Goal: Task Accomplishment & Management: Manage account settings

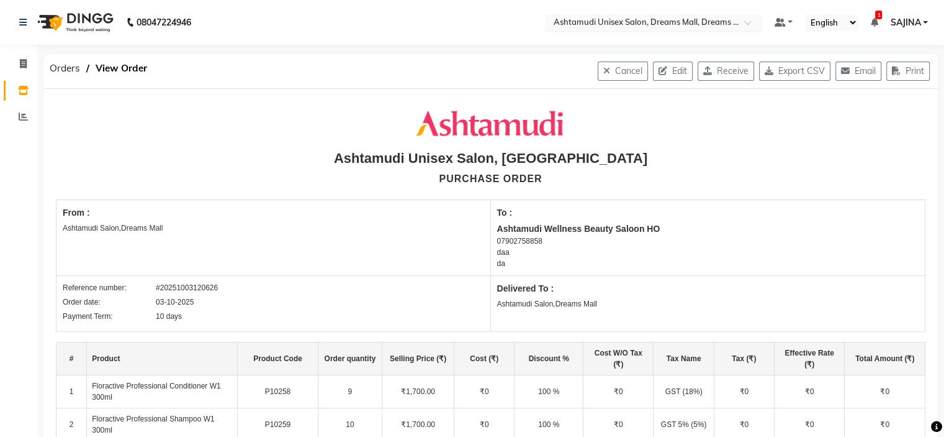
click at [659, 28] on div "Select Location × Ashtamudi Unisex Salon, Dreams Mall, Dreams Mall Kottiyam" at bounding box center [653, 22] width 217 height 17
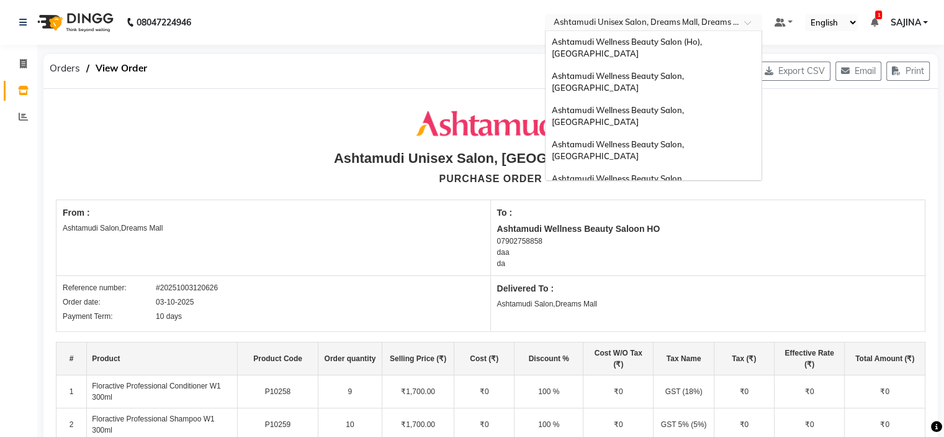
scroll to position [194, 0]
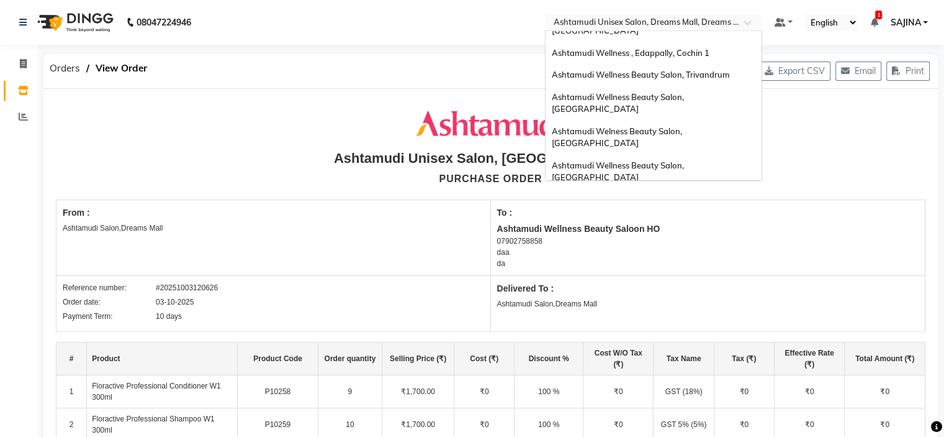
click at [686, 194] on span "Ashtamudi Wellness Beauty Salon, [GEOGRAPHIC_DATA]" at bounding box center [619, 205] width 134 height 22
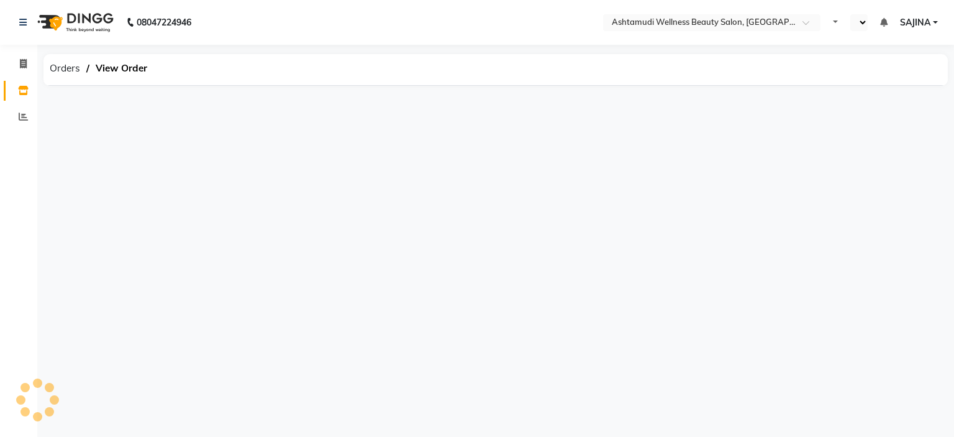
select select "en"
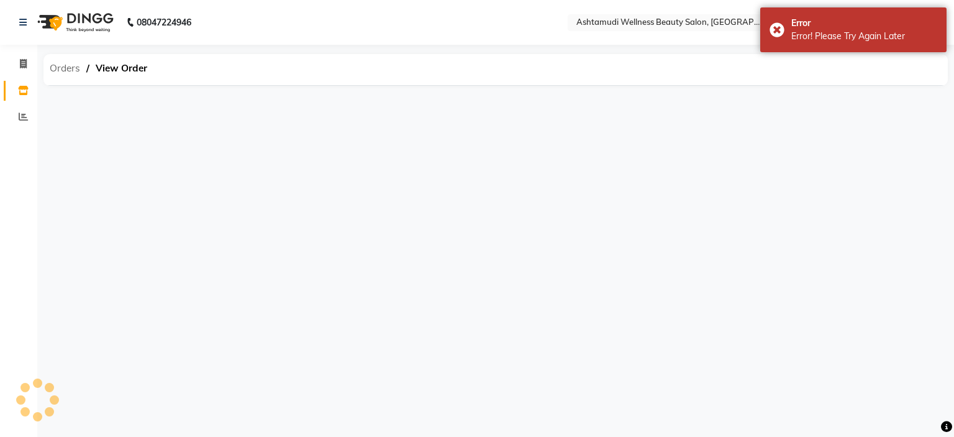
click at [55, 67] on span "Orders" at bounding box center [64, 68] width 43 height 22
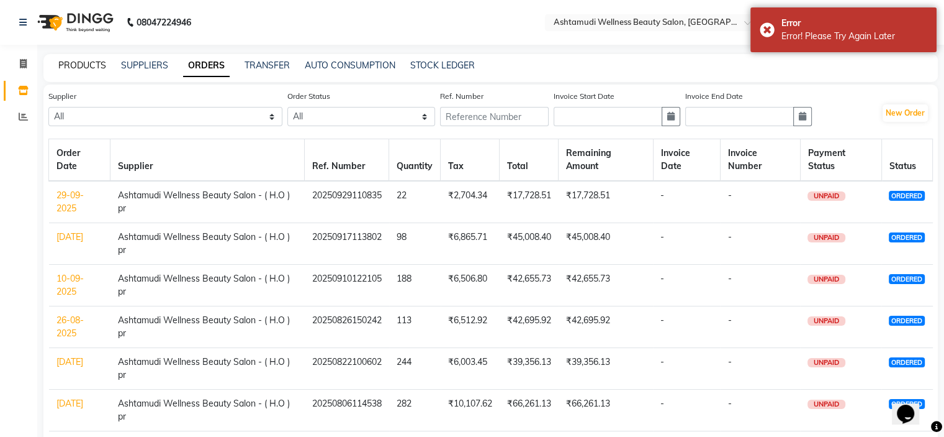
click at [83, 66] on link "PRODUCTS" at bounding box center [82, 65] width 48 height 11
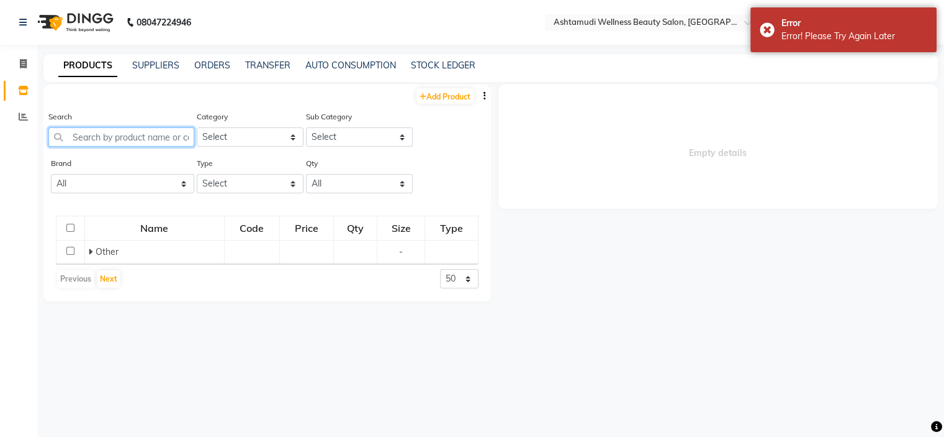
click at [90, 142] on input "text" at bounding box center [121, 136] width 146 height 19
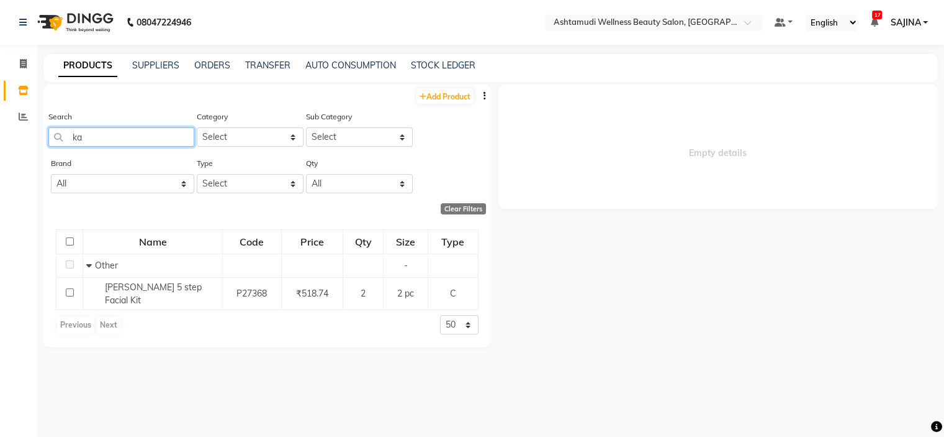
type input "k"
type input "e"
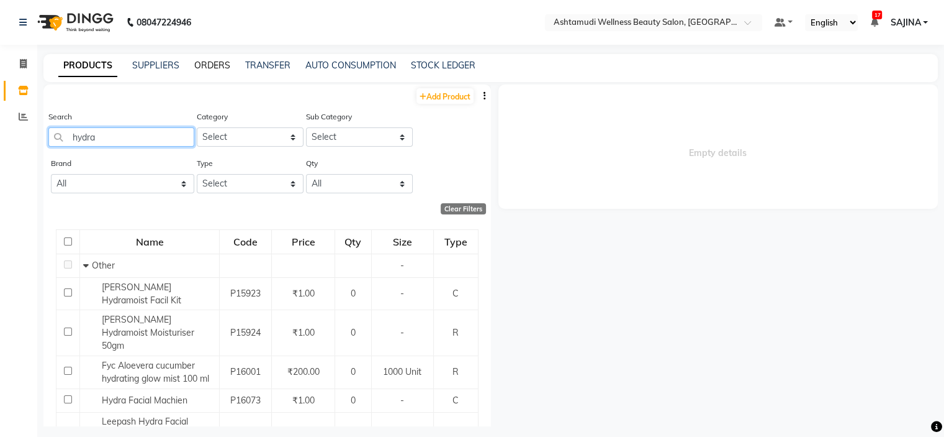
type input "hydra"
click at [204, 68] on link "ORDERS" at bounding box center [212, 65] width 36 height 11
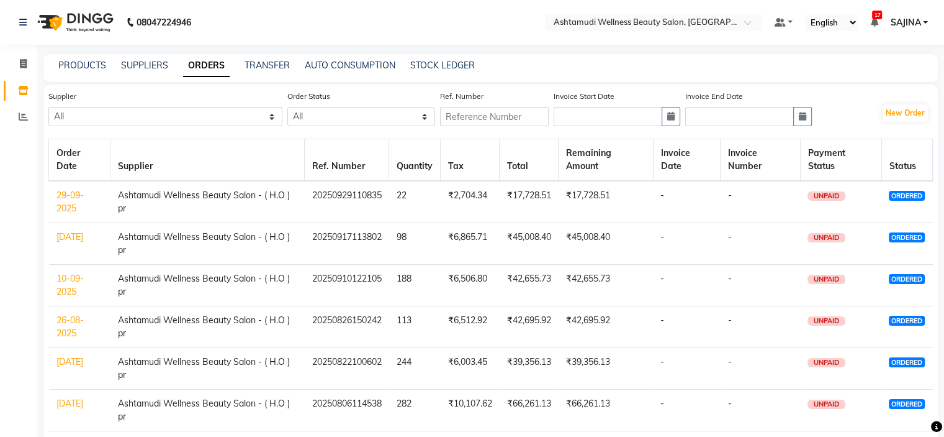
click at [66, 201] on link "29-09-2025" at bounding box center [70, 201] width 27 height 24
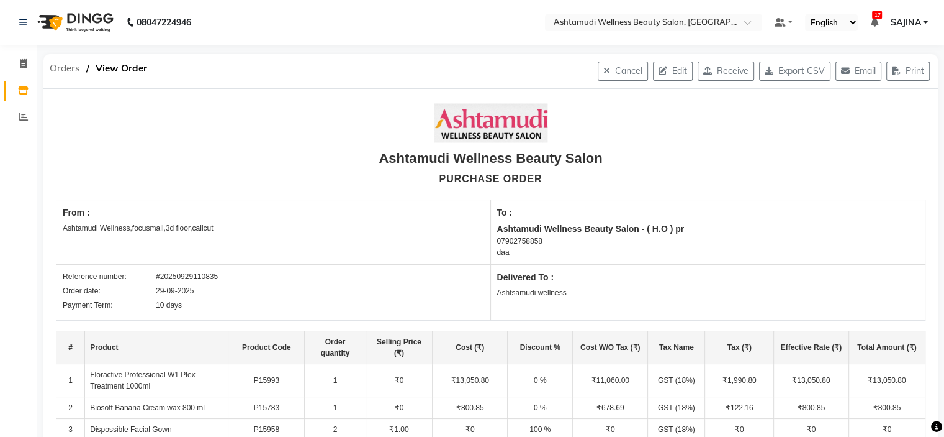
click at [61, 68] on span "Orders" at bounding box center [64, 68] width 43 height 22
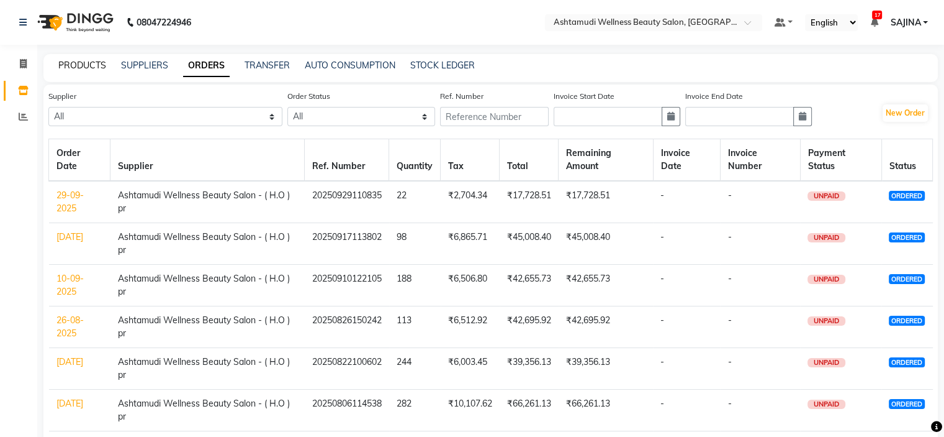
click at [81, 66] on link "PRODUCTS" at bounding box center [82, 65] width 48 height 11
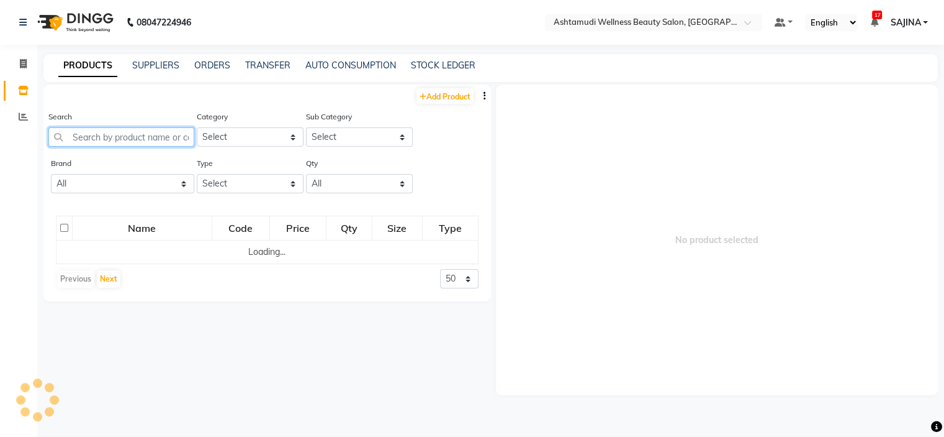
click at [112, 141] on input "text" at bounding box center [121, 136] width 146 height 19
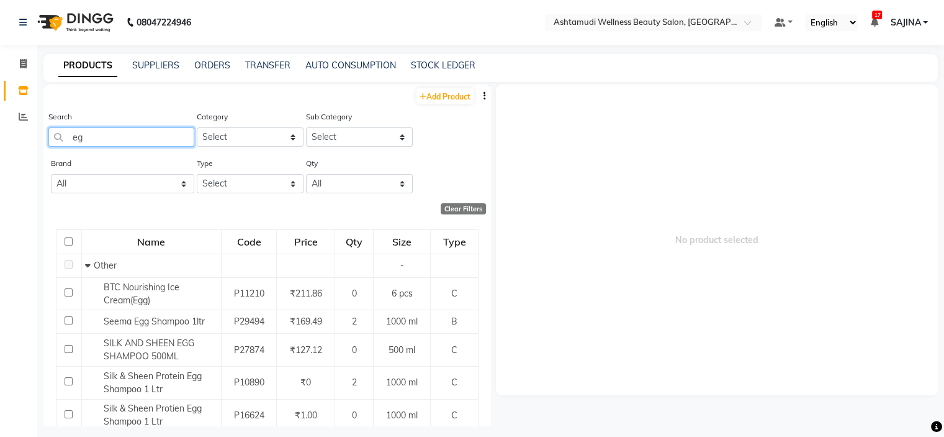
type input "e"
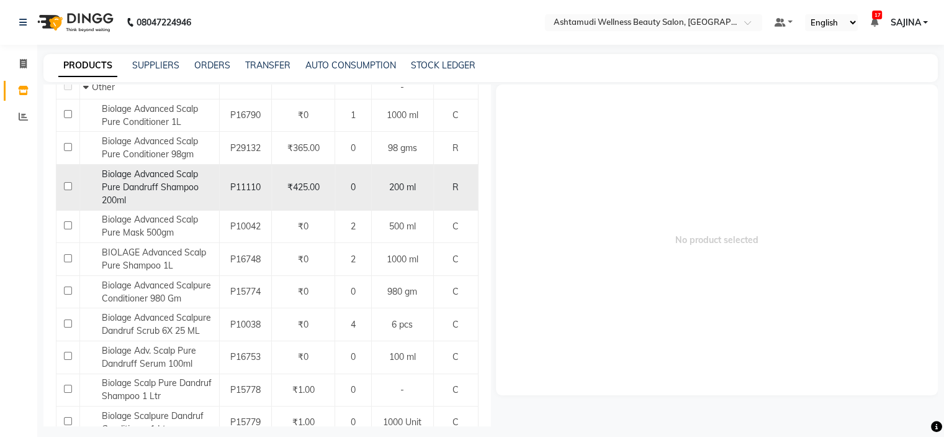
scroll to position [186, 0]
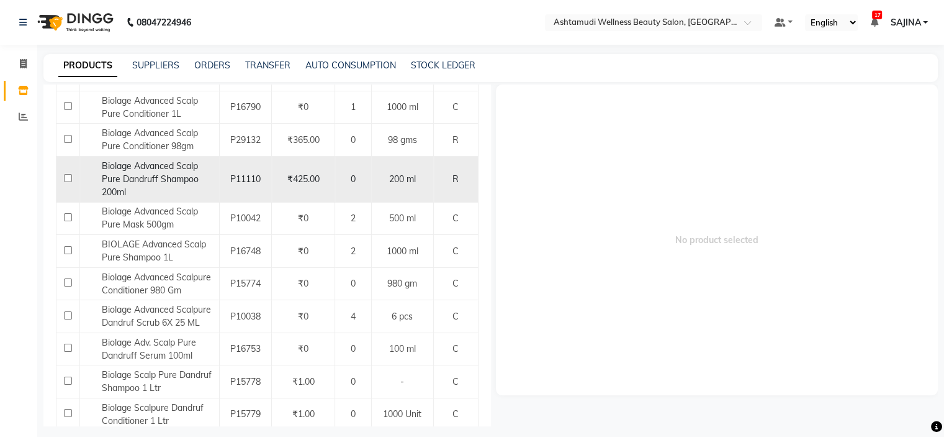
type input "scal"
click at [173, 173] on div "Biolage Advanced Scalp Pure Dandruff Shampoo 200ml" at bounding box center [149, 179] width 133 height 39
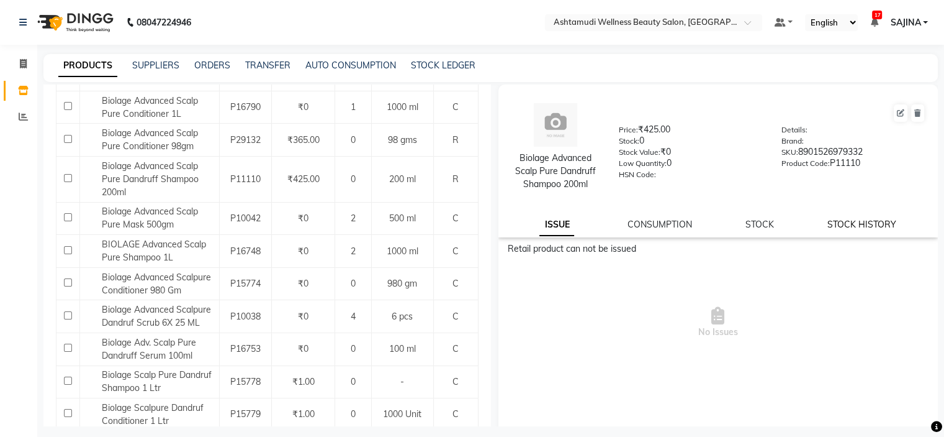
click at [848, 225] on link "STOCK HISTORY" at bounding box center [862, 224] width 69 height 11
select select "all"
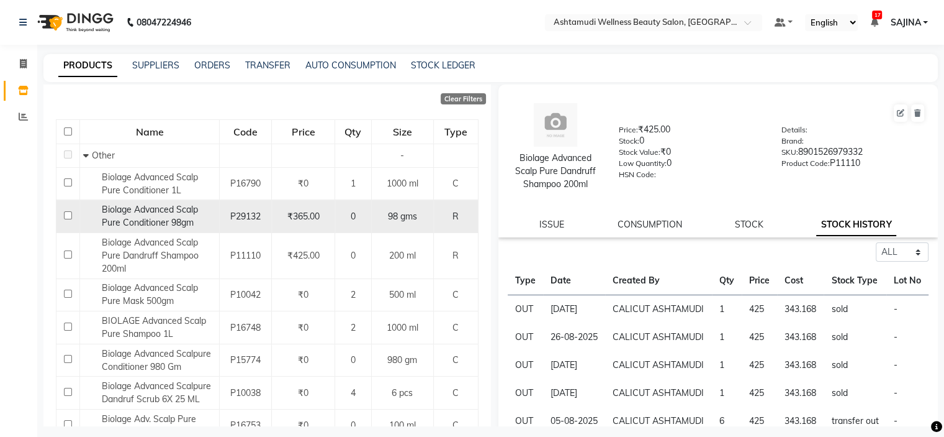
scroll to position [0, 0]
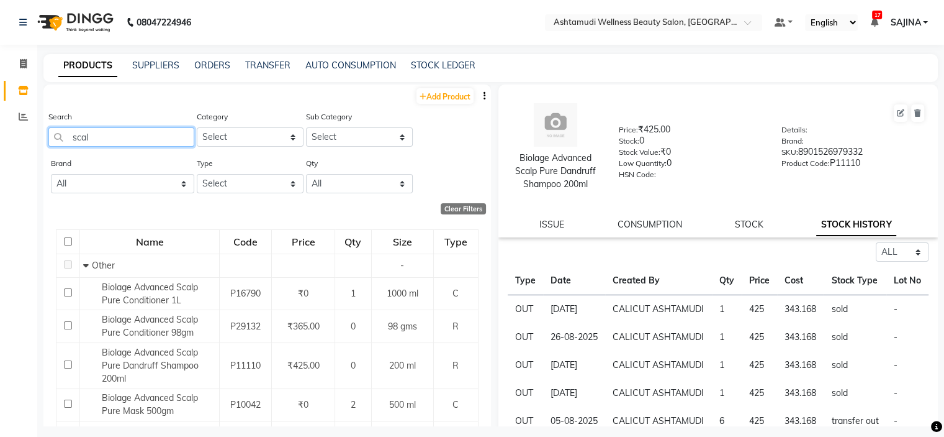
click at [117, 138] on input "scal" at bounding box center [121, 136] width 146 height 19
type input "s"
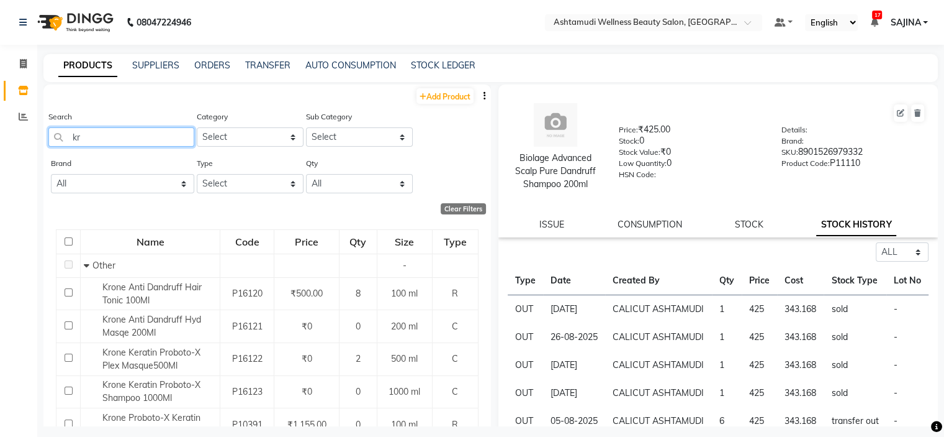
type input "k"
type input "w"
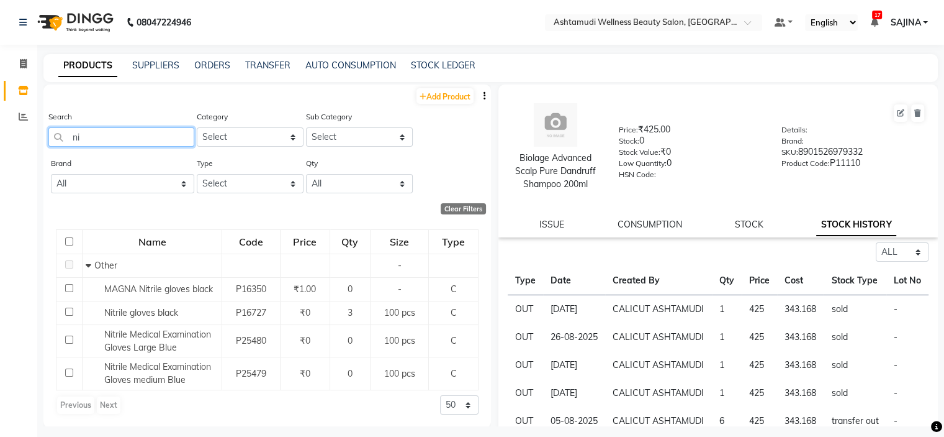
type input "n"
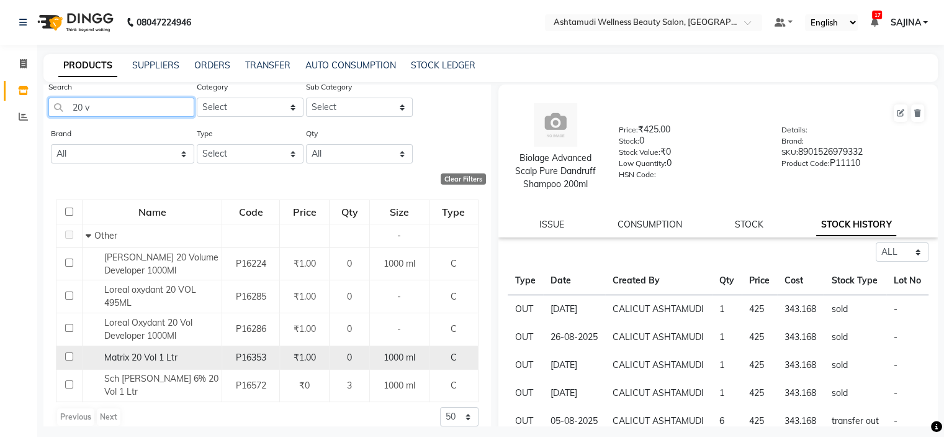
scroll to position [34, 0]
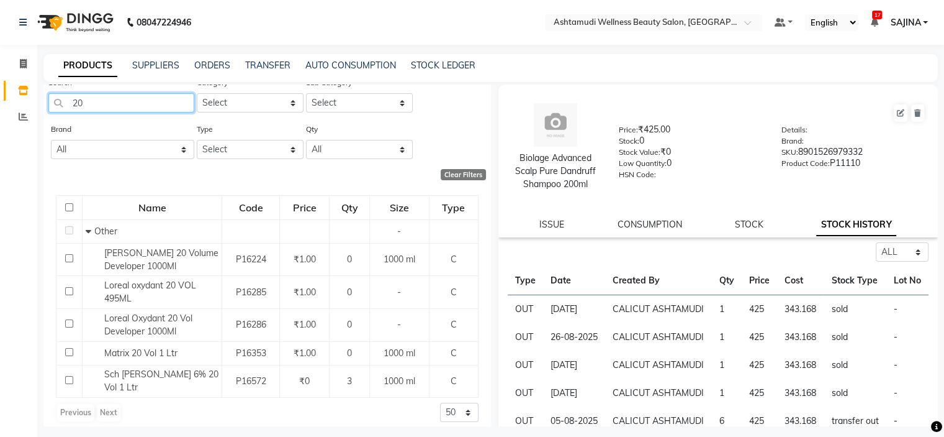
type input "2"
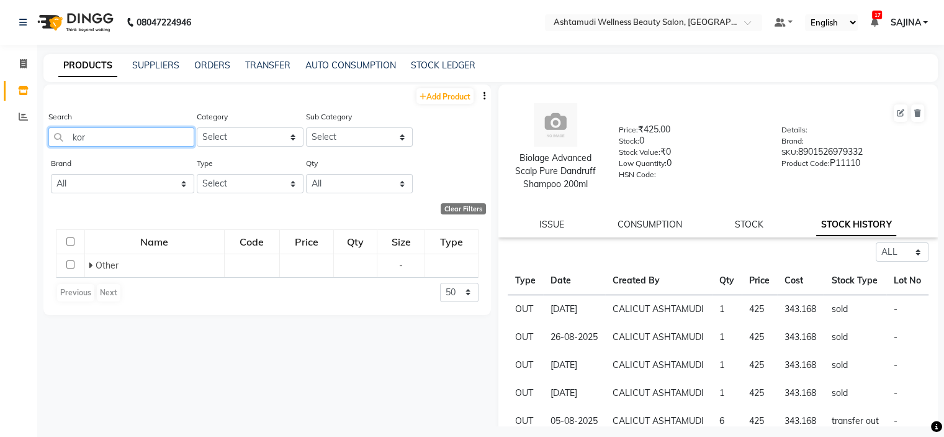
scroll to position [0, 0]
type input "k"
type input "v"
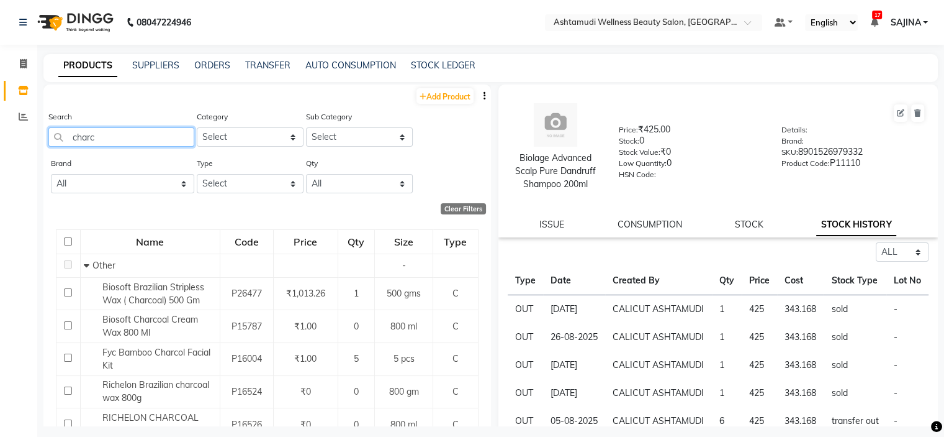
click at [121, 140] on input "charc" at bounding box center [121, 136] width 146 height 19
type input "c"
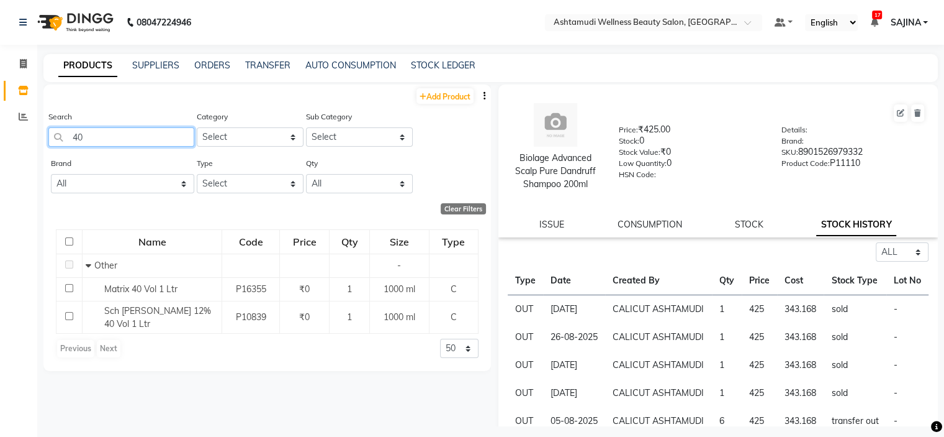
type input "4"
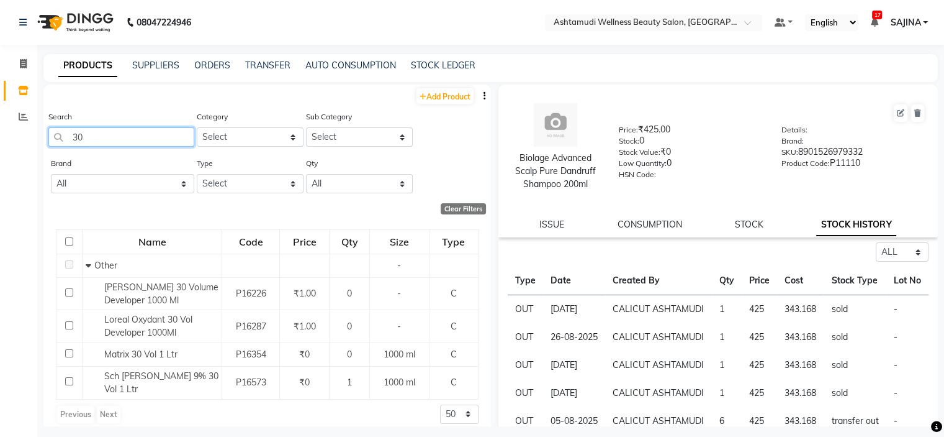
type input "3"
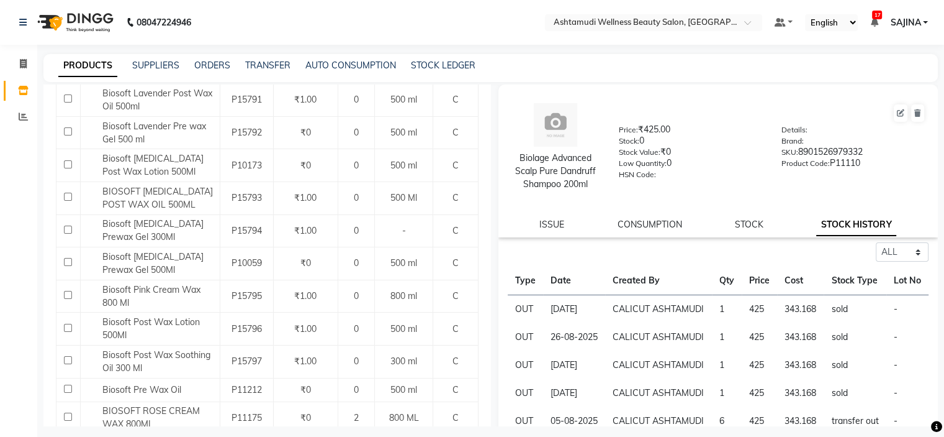
scroll to position [807, 0]
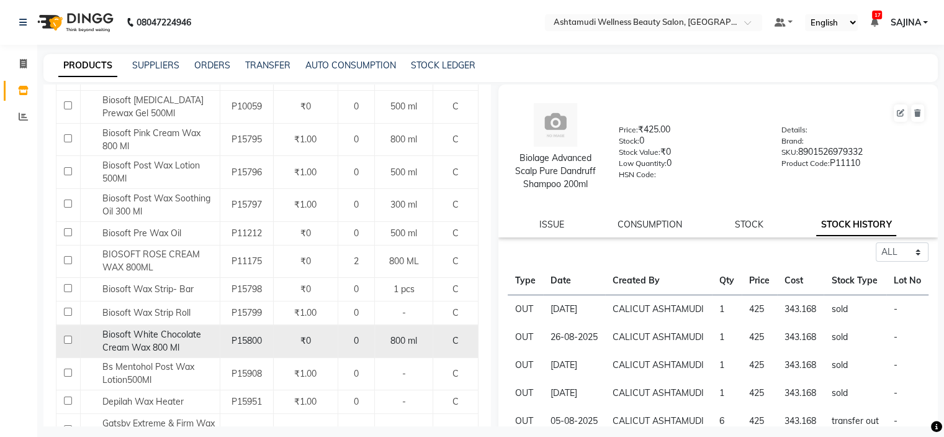
type input "wax"
